Goal: Transaction & Acquisition: Download file/media

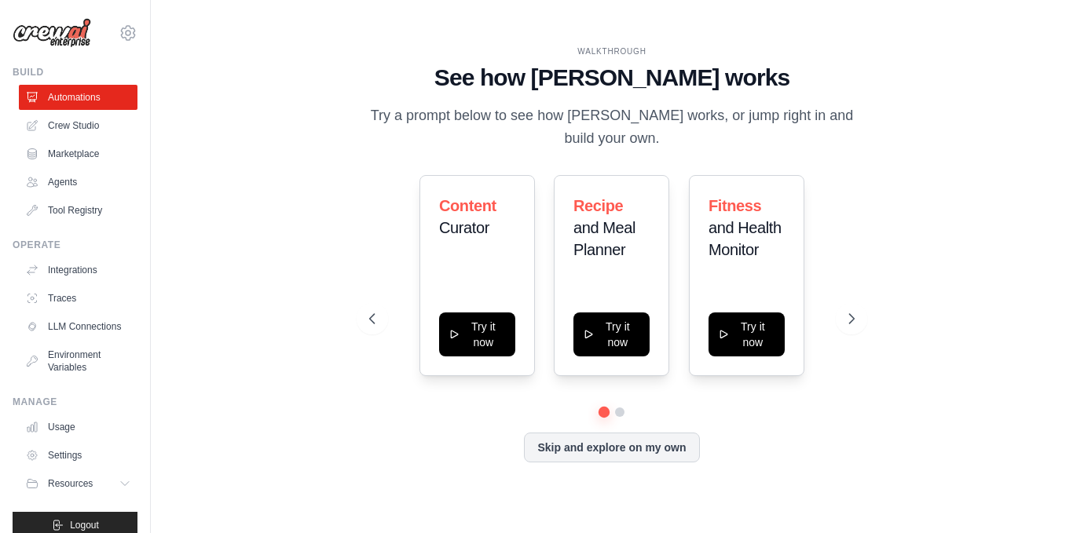
scroll to position [31, 0]
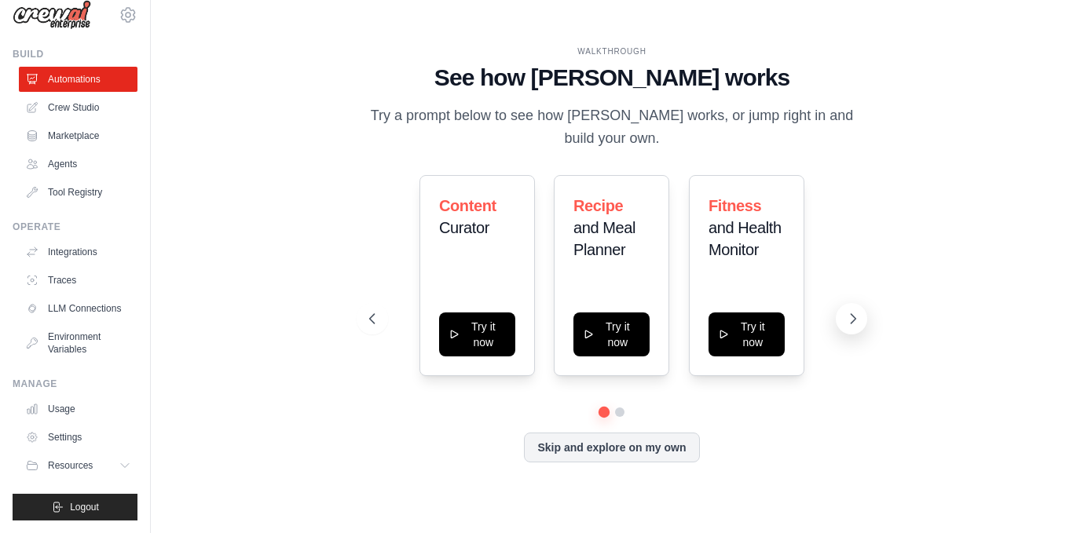
click at [849, 310] on button at bounding box center [850, 318] width 31 height 31
click at [620, 413] on button at bounding box center [619, 413] width 12 height 12
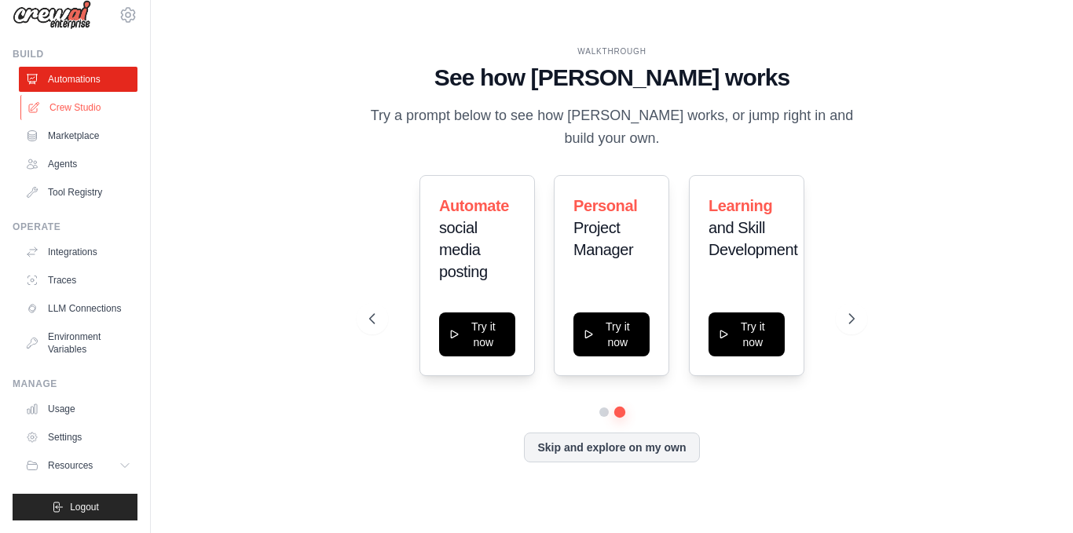
click at [66, 101] on link "Crew Studio" at bounding box center [79, 107] width 119 height 25
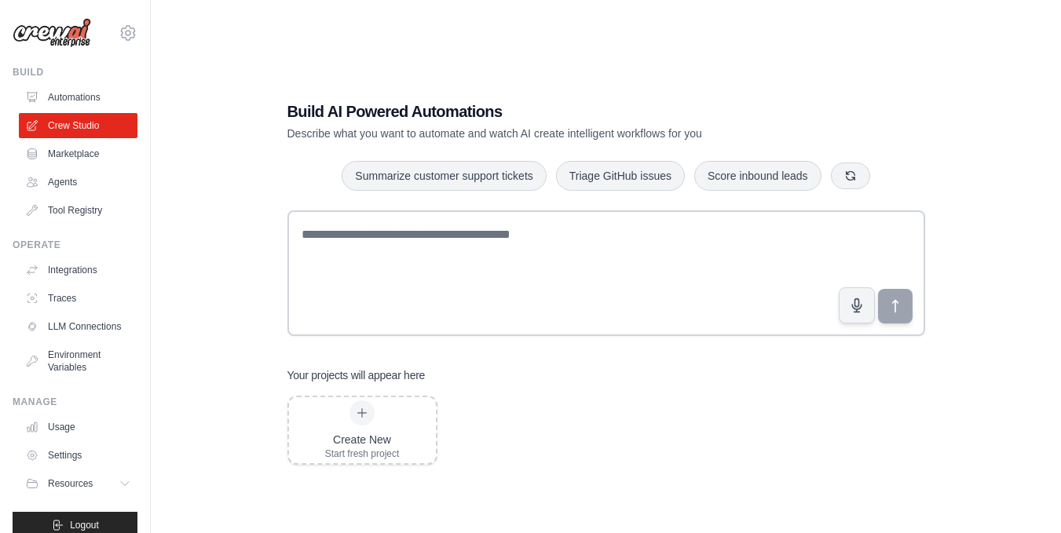
click at [82, 159] on link "Marketplace" at bounding box center [78, 153] width 119 height 25
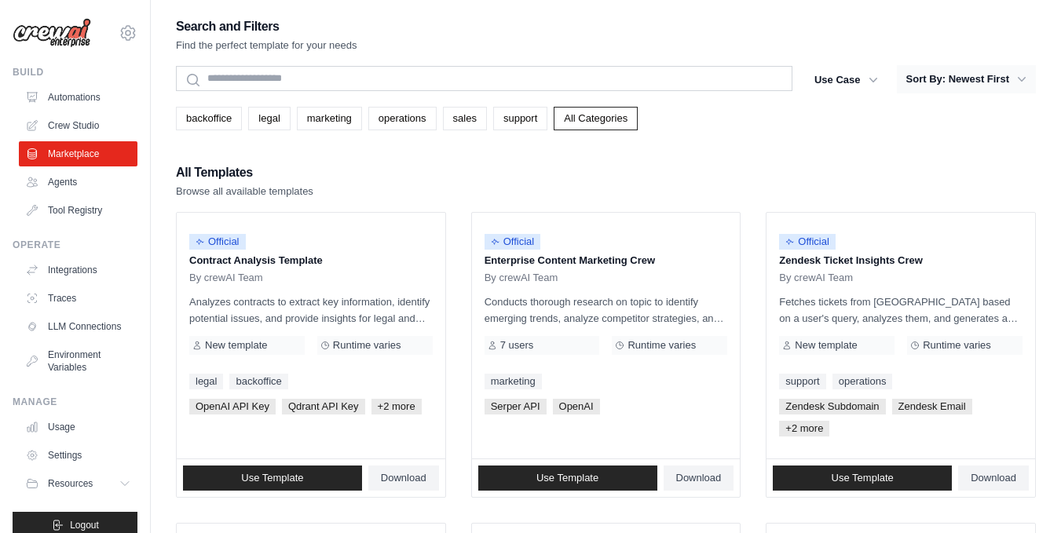
click at [1025, 82] on icon "button" at bounding box center [1022, 79] width 16 height 16
click at [1012, 77] on button "Sort By: Newest First" at bounding box center [966, 79] width 139 height 28
click at [1021, 75] on icon "button" at bounding box center [1022, 79] width 16 height 16
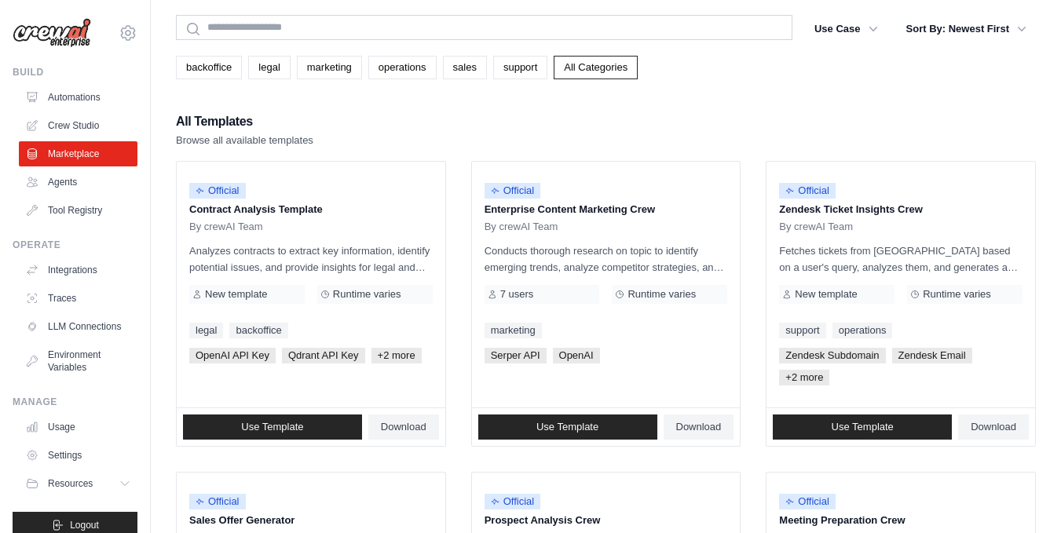
scroll to position [79, 0]
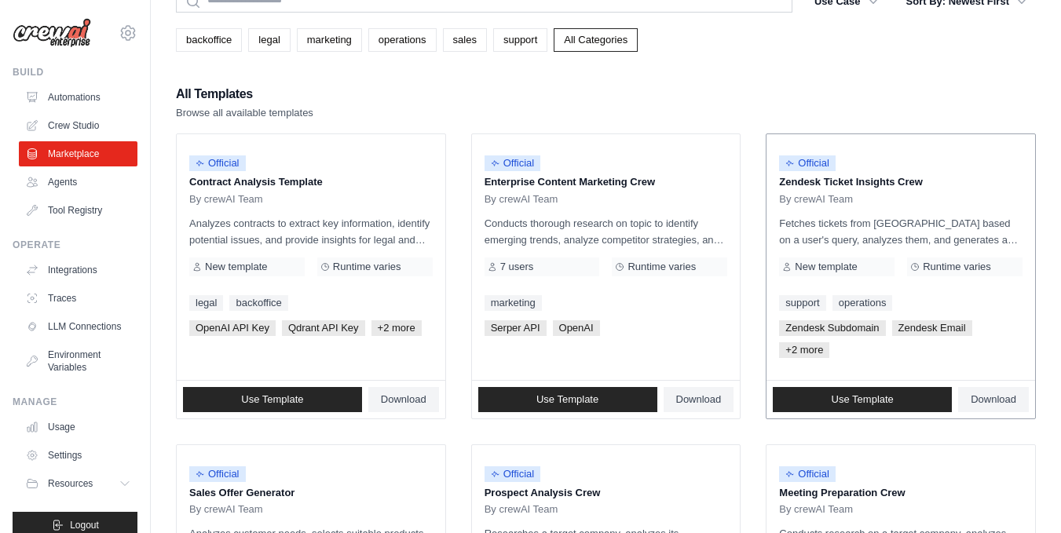
click at [802, 355] on span "+2 more" at bounding box center [804, 350] width 50 height 16
click at [802, 349] on span "+2 more" at bounding box center [804, 350] width 50 height 16
click at [788, 349] on span "+2 more" at bounding box center [804, 350] width 50 height 16
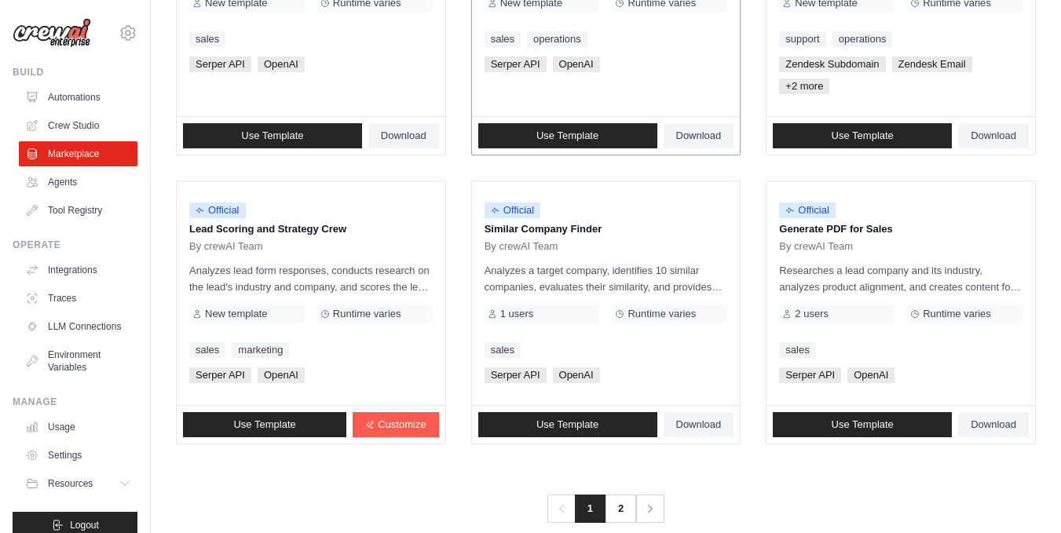
scroll to position [966, 0]
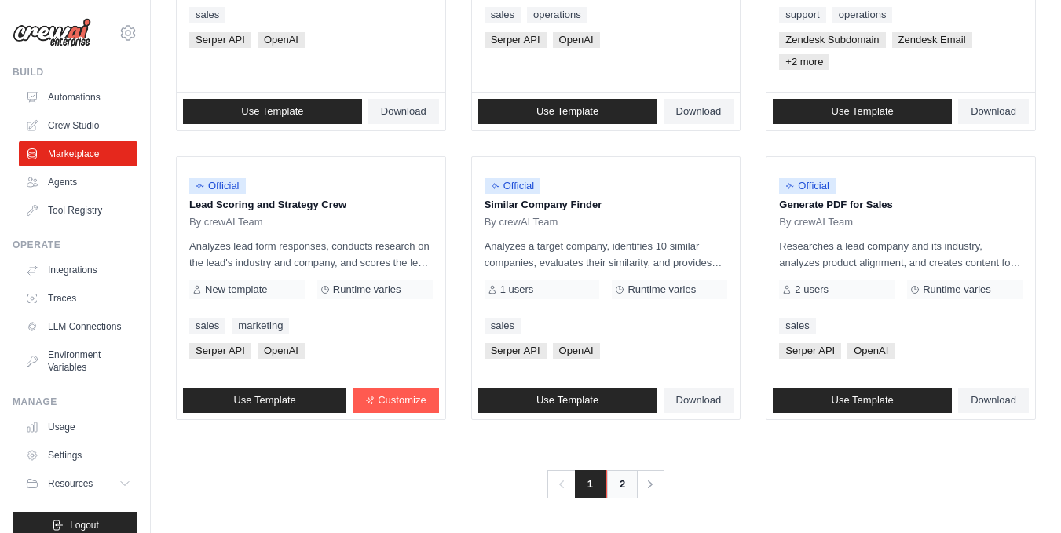
click at [624, 487] on link "2" at bounding box center [621, 484] width 31 height 28
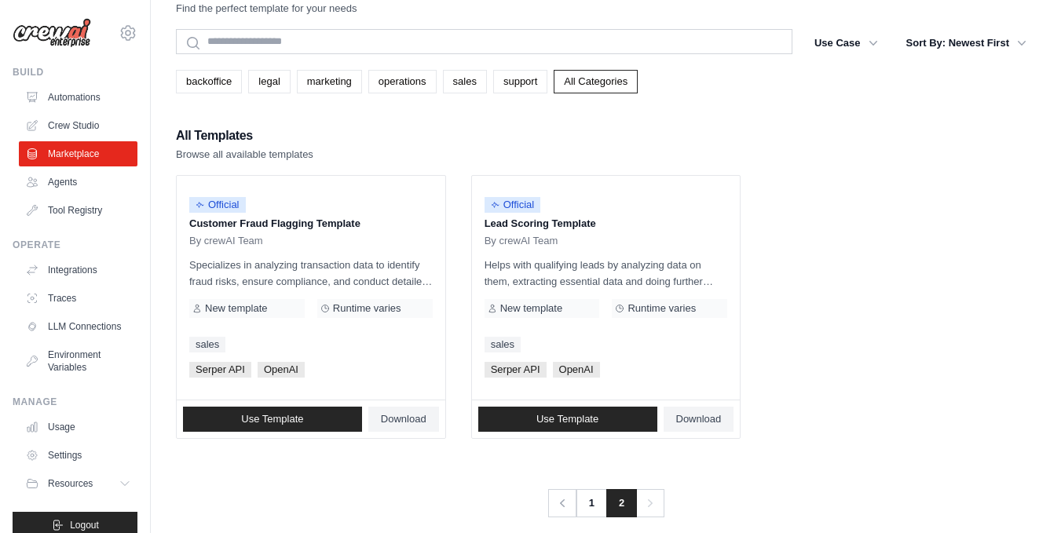
scroll to position [56, 0]
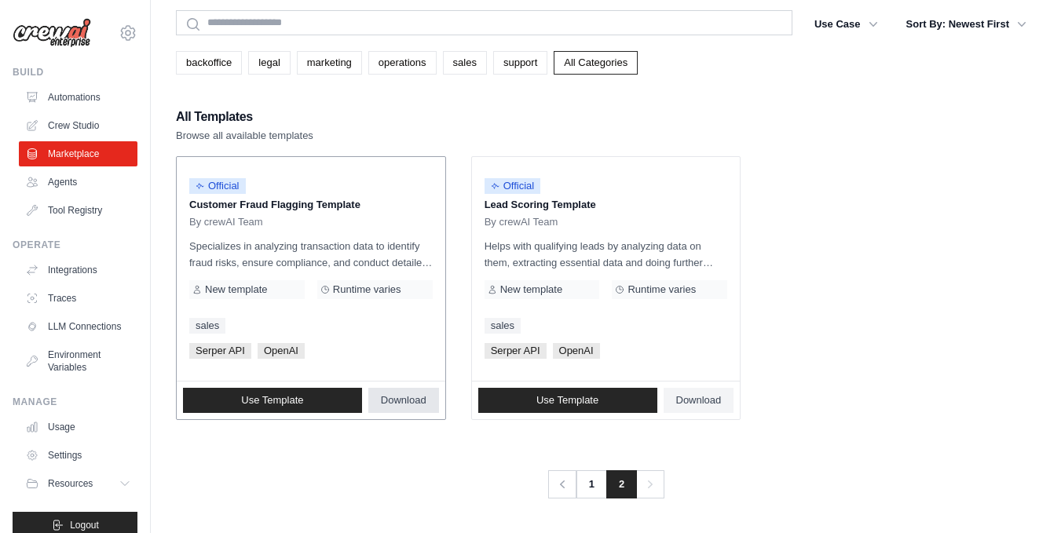
click at [393, 400] on span "Download" at bounding box center [404, 400] width 46 height 13
click at [587, 488] on link "1" at bounding box center [592, 484] width 31 height 28
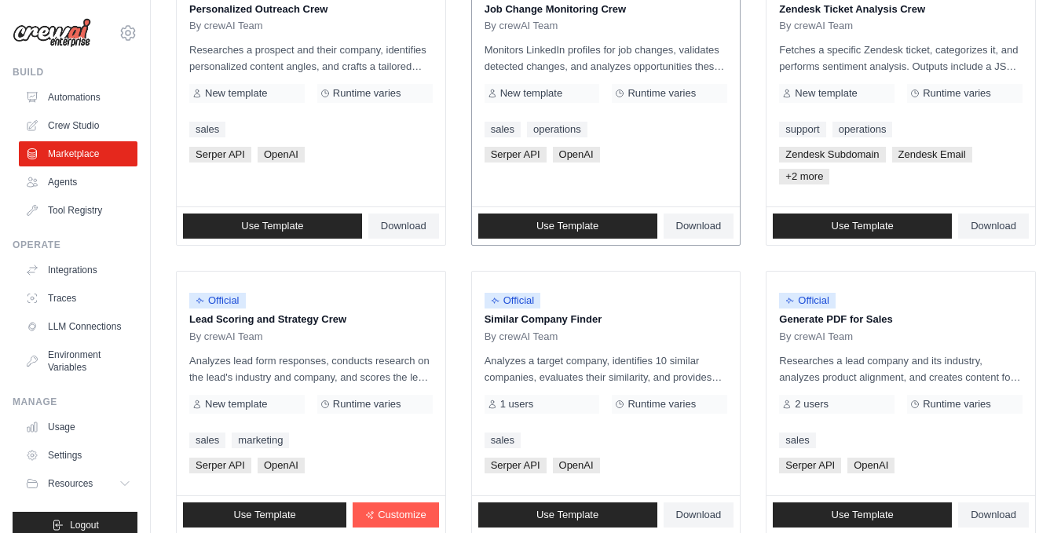
scroll to position [864, 0]
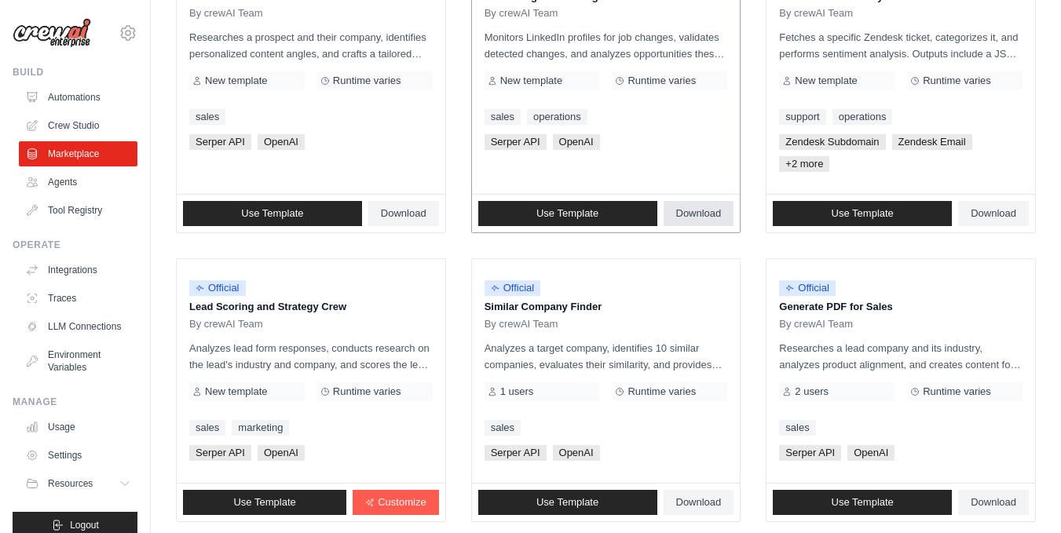
click at [694, 214] on span "Download" at bounding box center [699, 213] width 46 height 13
click at [980, 495] on link "Download" at bounding box center [993, 502] width 71 height 25
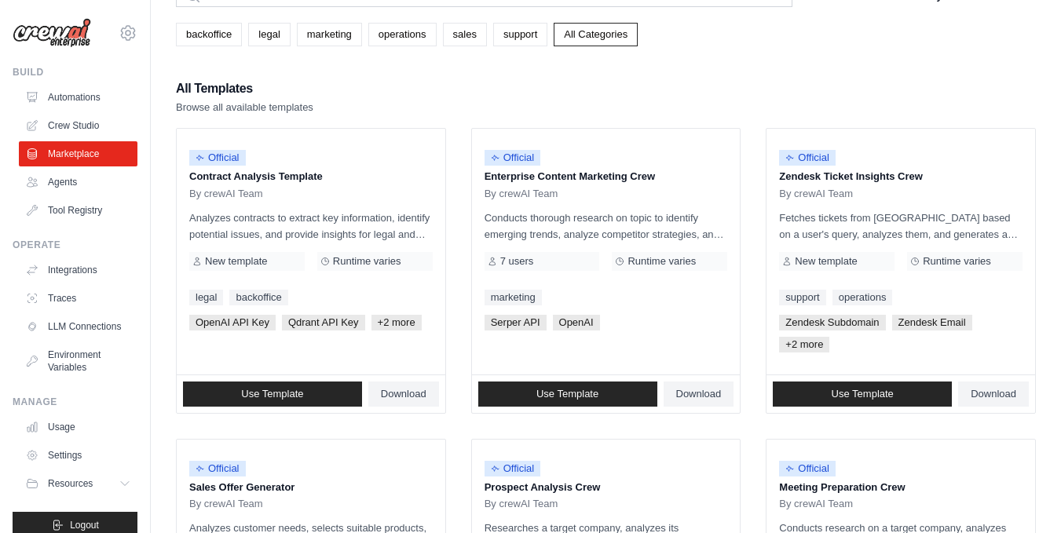
scroll to position [79, 0]
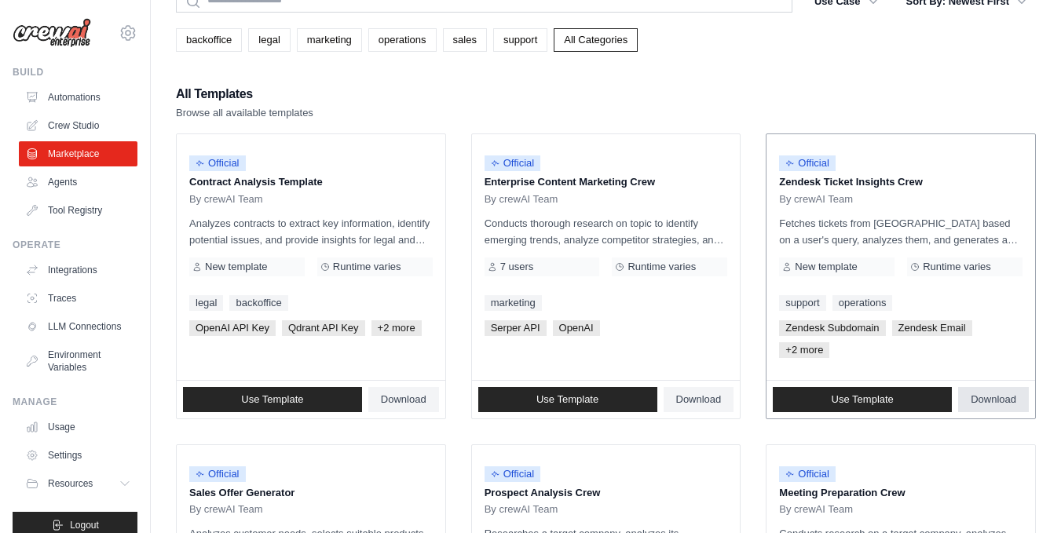
click at [1001, 393] on span "Download" at bounding box center [993, 399] width 46 height 13
